Goal: Use online tool/utility: Utilize a website feature to perform a specific function

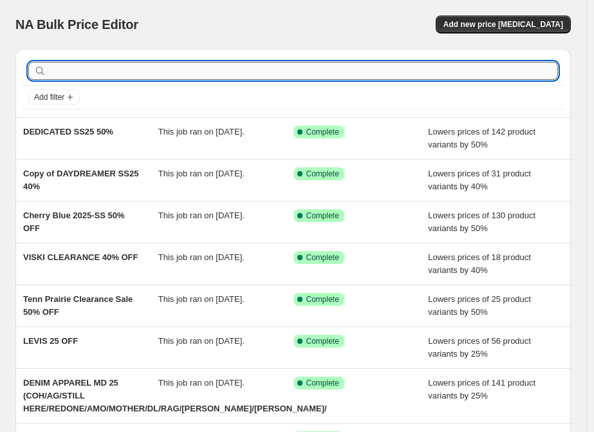
click at [130, 76] on input "text" at bounding box center [303, 71] width 509 height 18
paste input "[PERSON_NAME] SS25 25%"
type input "[PERSON_NAME] SS25 25%"
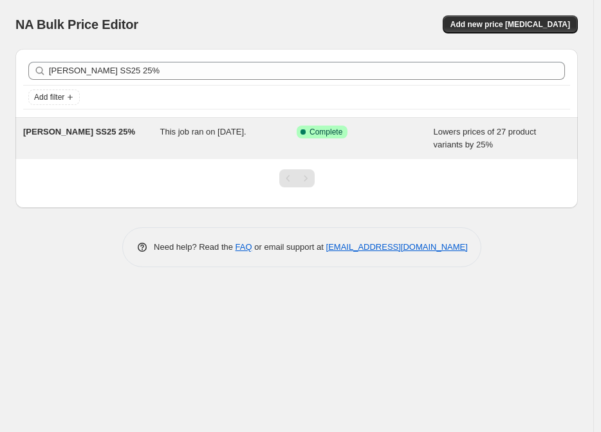
click at [89, 131] on span "[PERSON_NAME] SS25 25%" at bounding box center [79, 132] width 112 height 10
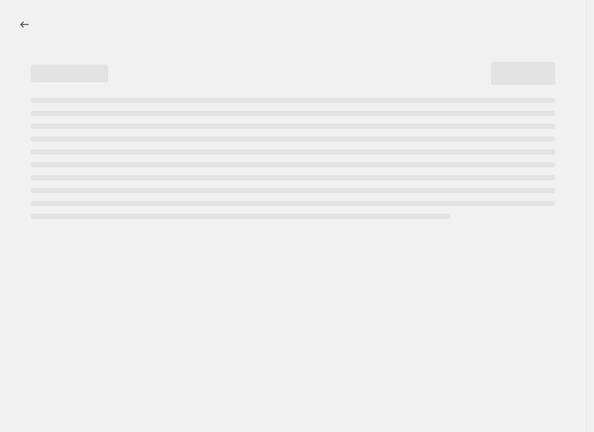
select select "percentage"
select select "collection"
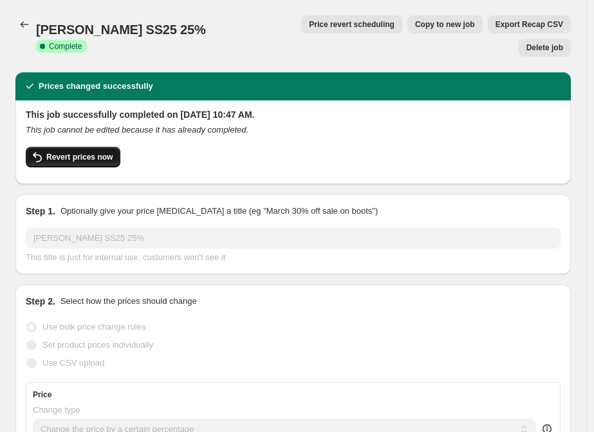
click at [71, 152] on span "Revert prices now" at bounding box center [79, 157] width 66 height 10
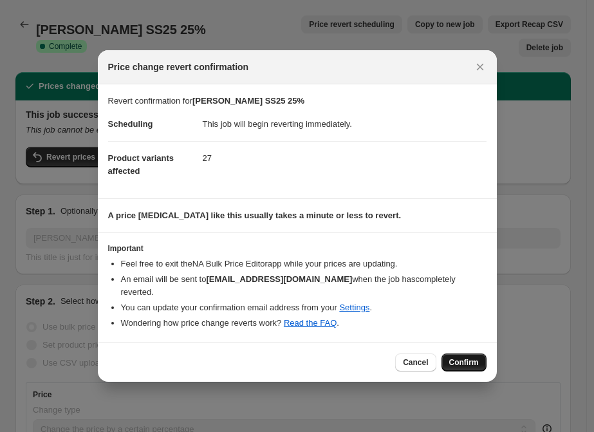
click at [452, 357] on span "Confirm" at bounding box center [464, 362] width 30 height 10
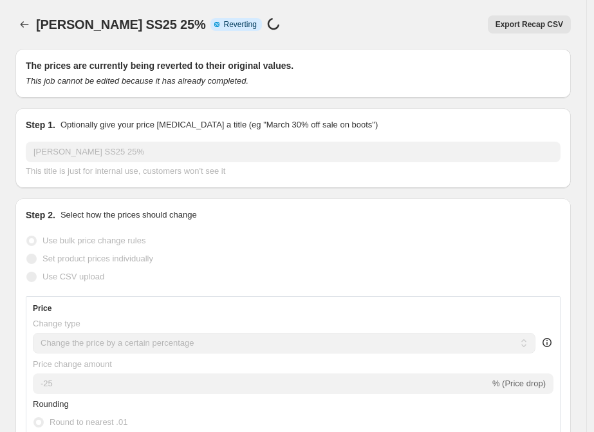
select select "percentage"
select select "collection"
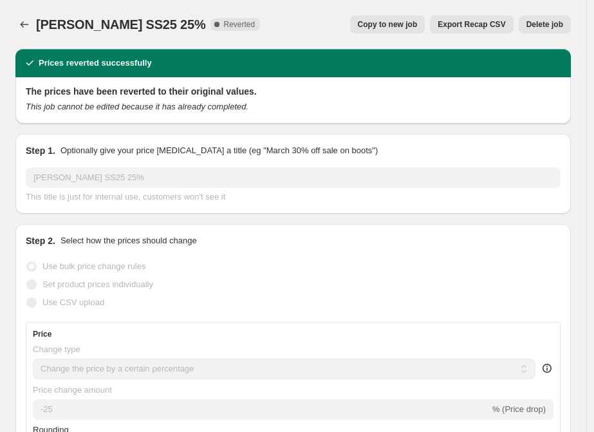
click at [383, 23] on span "Copy to new job" at bounding box center [388, 24] width 60 height 10
select select "percentage"
select select "collection"
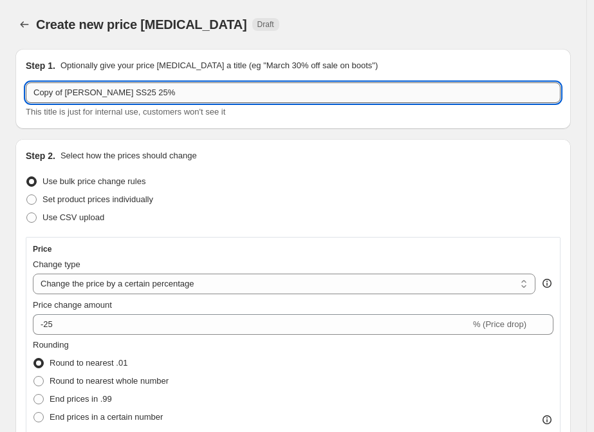
click at [145, 93] on input "Copy of [PERSON_NAME] SS25 25%" at bounding box center [293, 92] width 535 height 21
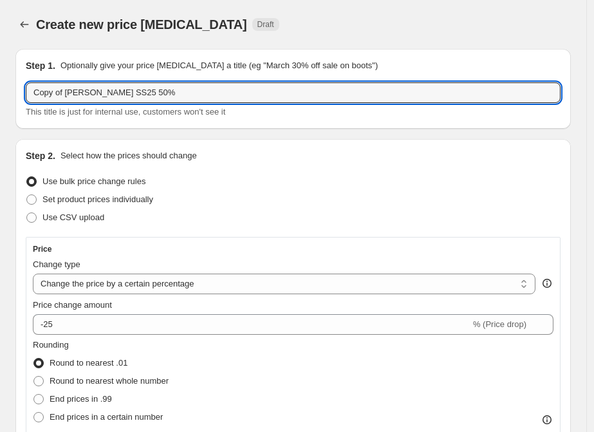
drag, startPoint x: 67, startPoint y: 92, endPoint x: -114, endPoint y: 114, distance: 182.2
click at [0, 114] on html "Home Settings Plans Skip to content Create new price [MEDICAL_DATA]. This page …" at bounding box center [297, 216] width 594 height 432
type input "[PERSON_NAME] SS25 50%"
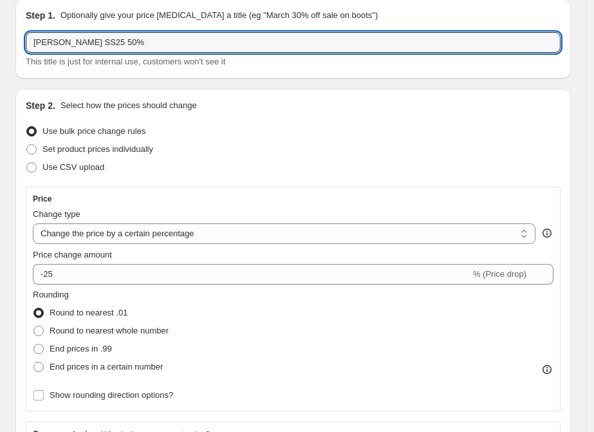
scroll to position [71, 0]
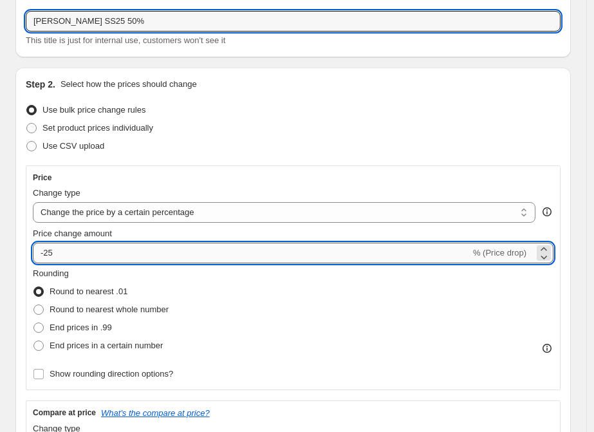
click at [119, 257] on input "-25" at bounding box center [252, 253] width 438 height 21
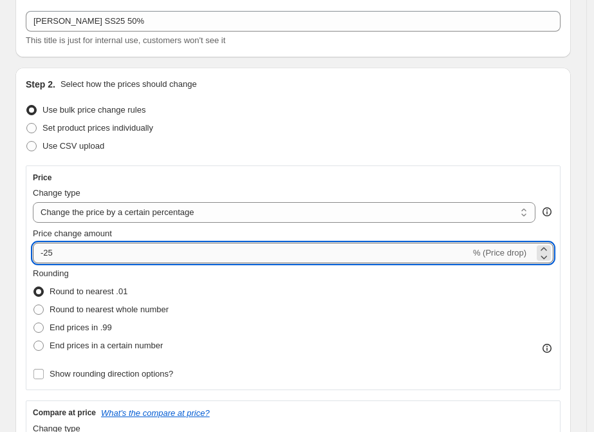
type input "-2"
type input "-50"
click at [345, 326] on div "Rounding Round to nearest .01 Round to nearest whole number End prices in .99 E…" at bounding box center [293, 311] width 521 height 88
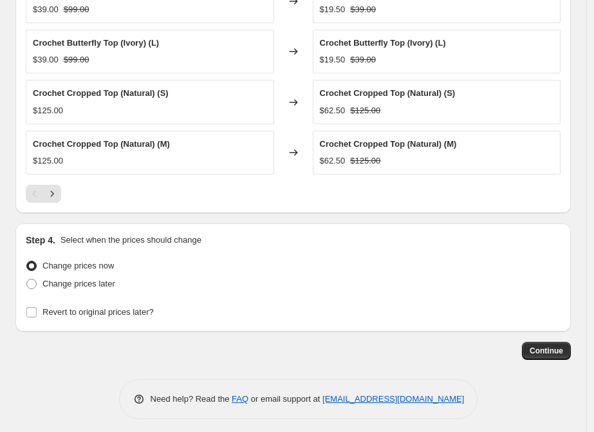
scroll to position [1079, 0]
click at [543, 345] on span "Continue" at bounding box center [546, 350] width 33 height 10
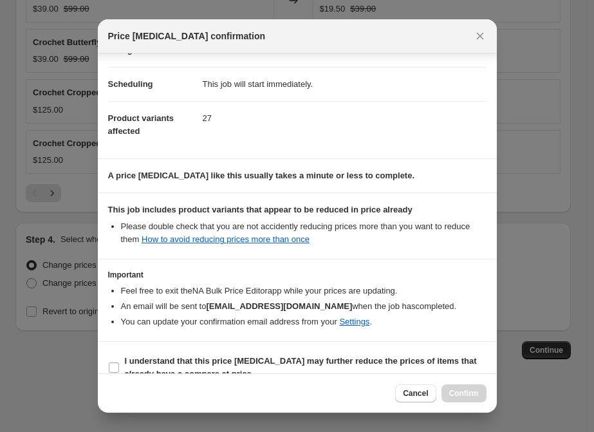
scroll to position [107, 0]
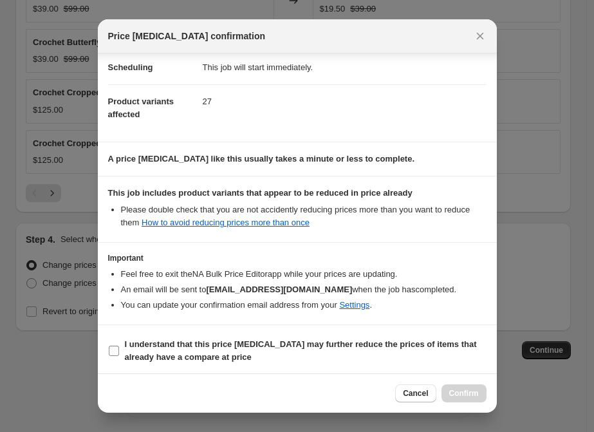
click at [126, 339] on b "I understand that this price [MEDICAL_DATA] may further reduce the prices of it…" at bounding box center [301, 350] width 352 height 23
click at [119, 346] on input "I understand that this price [MEDICAL_DATA] may further reduce the prices of it…" at bounding box center [114, 351] width 10 height 10
checkbox input "true"
click at [454, 392] on span "Confirm" at bounding box center [464, 393] width 30 height 10
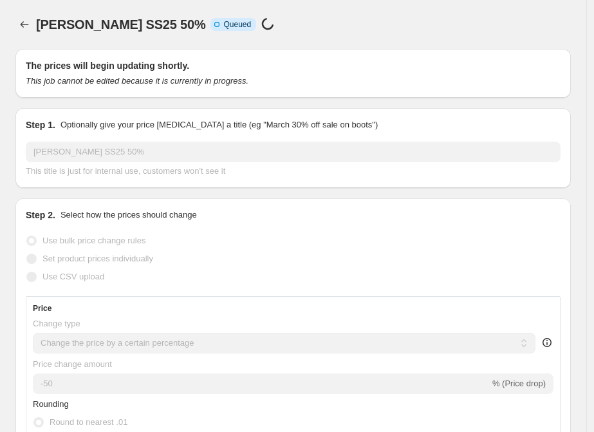
select select "percentage"
select select "collection"
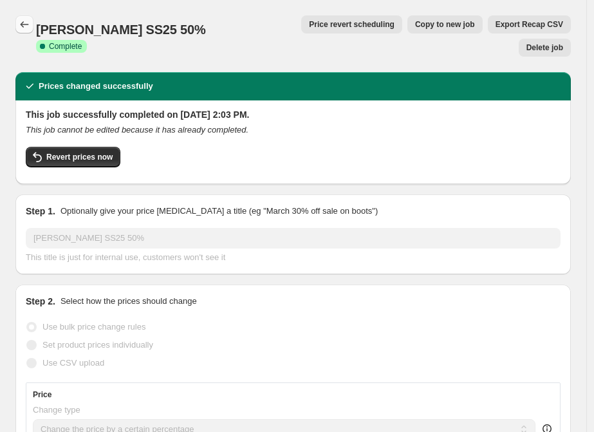
click at [21, 21] on icon "Price change jobs" at bounding box center [24, 24] width 13 height 13
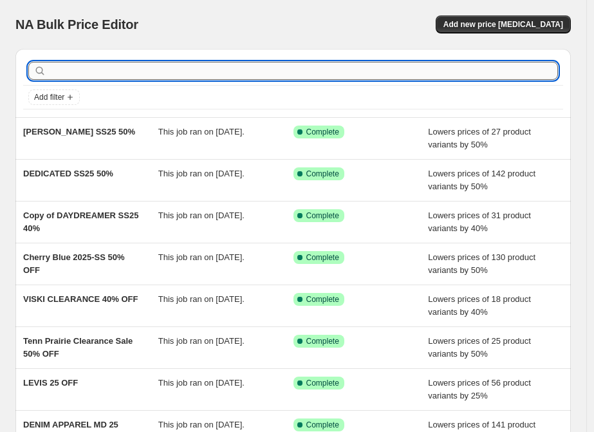
click at [127, 69] on input "text" at bounding box center [303, 71] width 509 height 18
paste input "EDMMOND STUDIOS 2025-SS 25% Off"
type input "EDMMOND STUDIOS 2025-SS 25% Off"
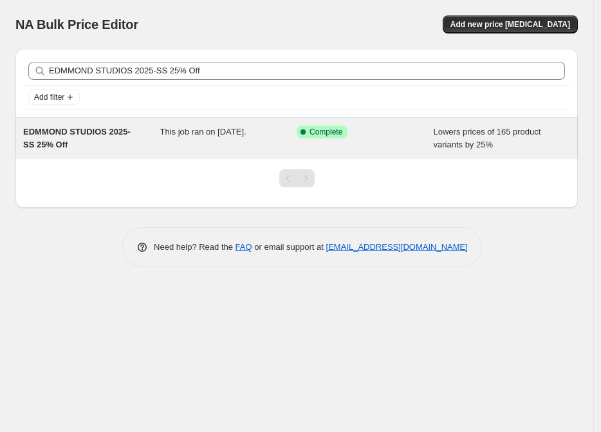
click at [100, 126] on div "EDMMOND STUDIOS 2025-SS 25% Off" at bounding box center [91, 139] width 137 height 26
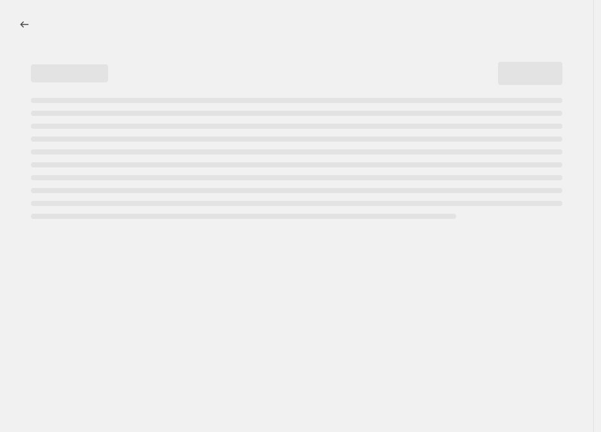
select select "percentage"
select select "vendor"
select select "tag"
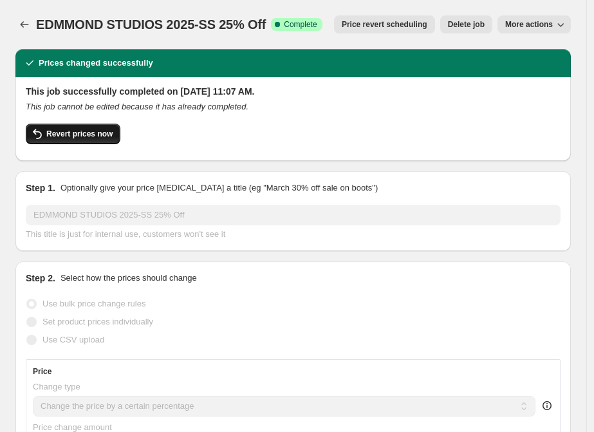
click at [82, 133] on span "Revert prices now" at bounding box center [79, 134] width 66 height 10
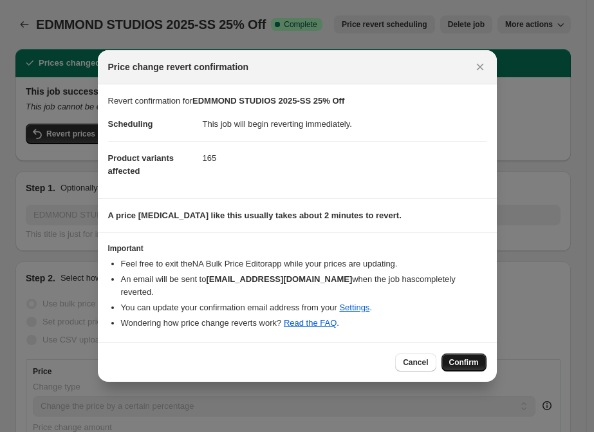
click at [461, 357] on span "Confirm" at bounding box center [464, 362] width 30 height 10
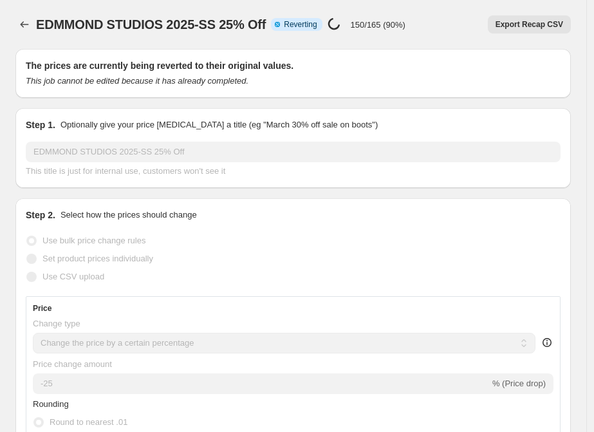
select select "percentage"
select select "vendor"
select select "tag"
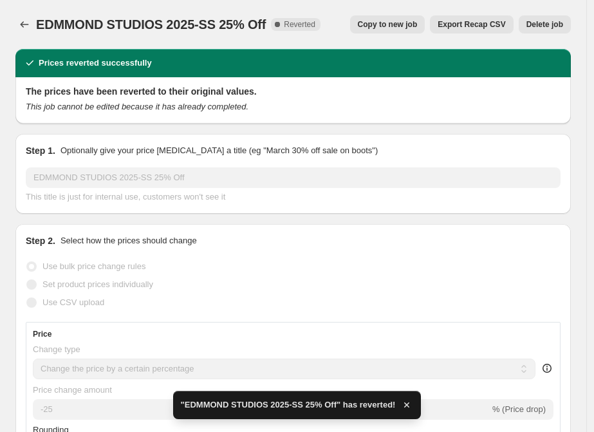
click at [381, 24] on span "Copy to new job" at bounding box center [388, 24] width 60 height 10
select select "percentage"
select select "vendor"
select select "tag"
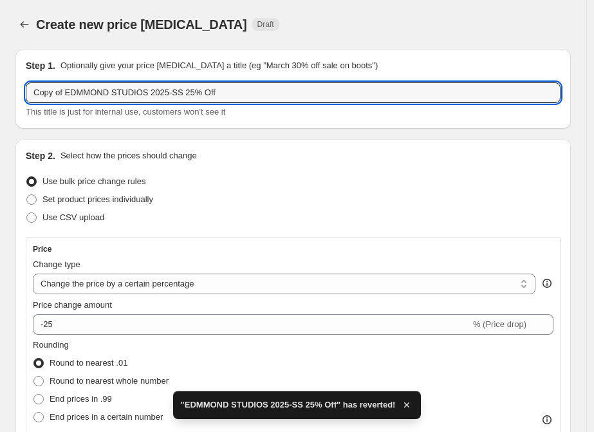
drag, startPoint x: 66, startPoint y: 90, endPoint x: 22, endPoint y: 95, distance: 44.0
click at [22, 95] on div "Step 1. Optionally give your price [MEDICAL_DATA] a title (eg "March 30% off sa…" at bounding box center [292, 89] width 555 height 80
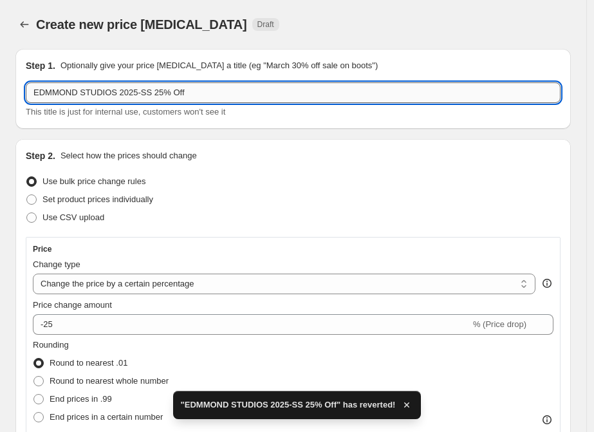
drag, startPoint x: 149, startPoint y: 93, endPoint x: 156, endPoint y: 94, distance: 7.8
click at [156, 94] on input "EDMMOND STUDIOS 2025-SS 25% Off" at bounding box center [293, 92] width 535 height 21
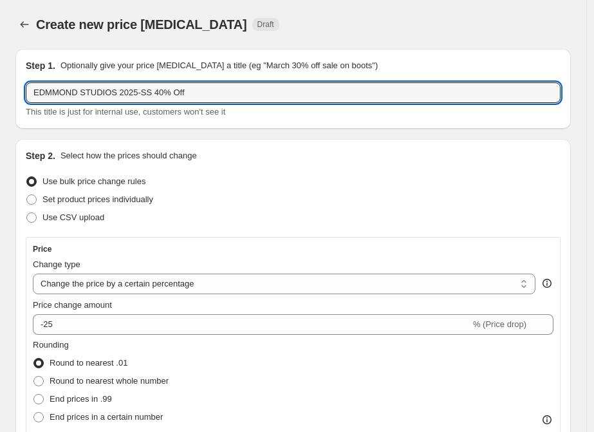
type input "EDMMOND STUDIOS 2025-SS 40% Off"
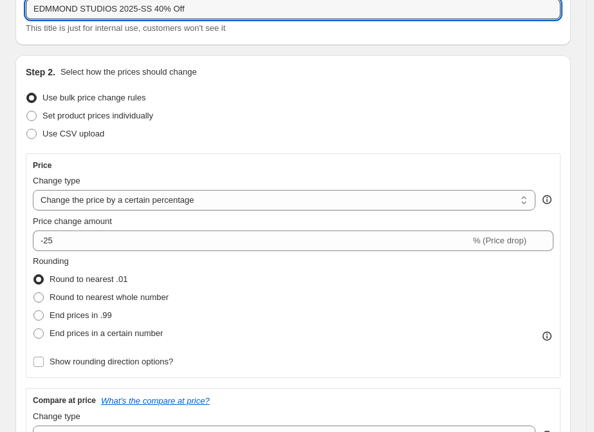
scroll to position [143, 0]
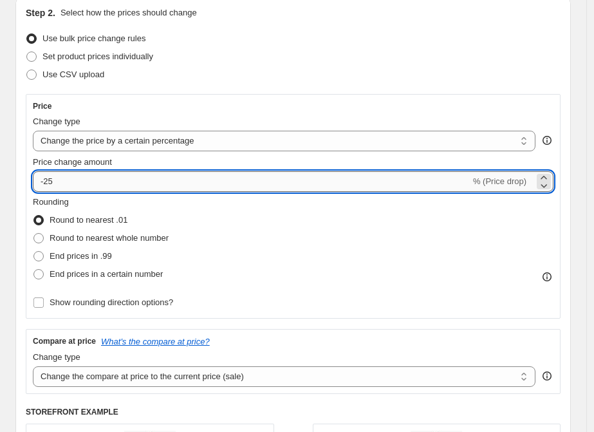
click at [94, 173] on input "-25" at bounding box center [252, 181] width 438 height 21
type input "-2"
click at [548, 185] on icon at bounding box center [544, 186] width 6 height 4
type input "3"
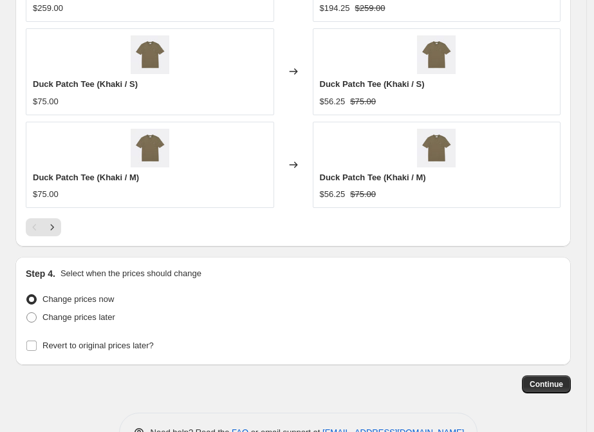
scroll to position [1402, 0]
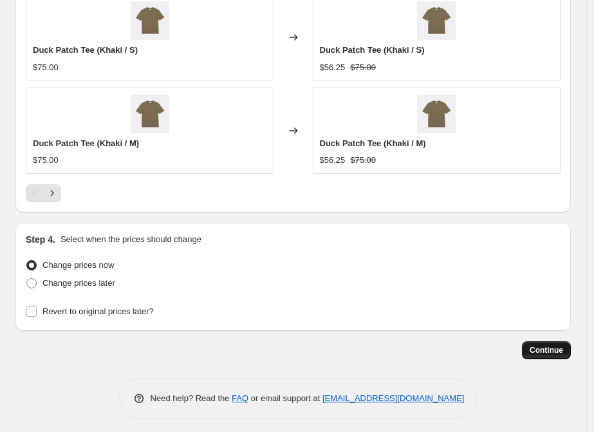
type input "-40"
click at [548, 345] on span "Continue" at bounding box center [546, 350] width 33 height 10
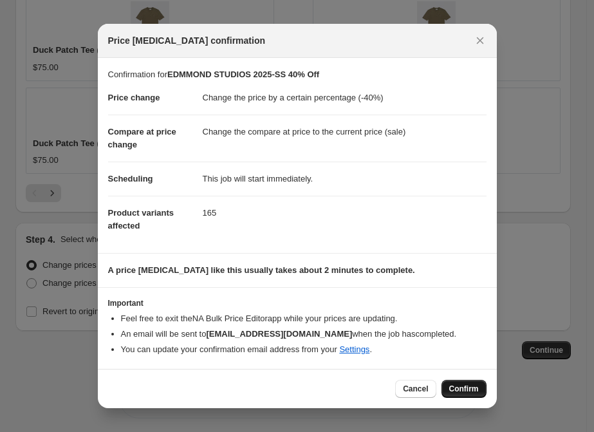
click at [458, 392] on span "Confirm" at bounding box center [464, 389] width 30 height 10
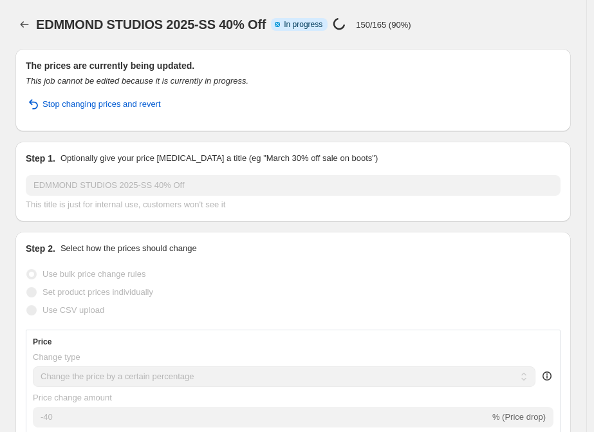
select select "percentage"
select select "vendor"
select select "tag"
